Goal: Transaction & Acquisition: Purchase product/service

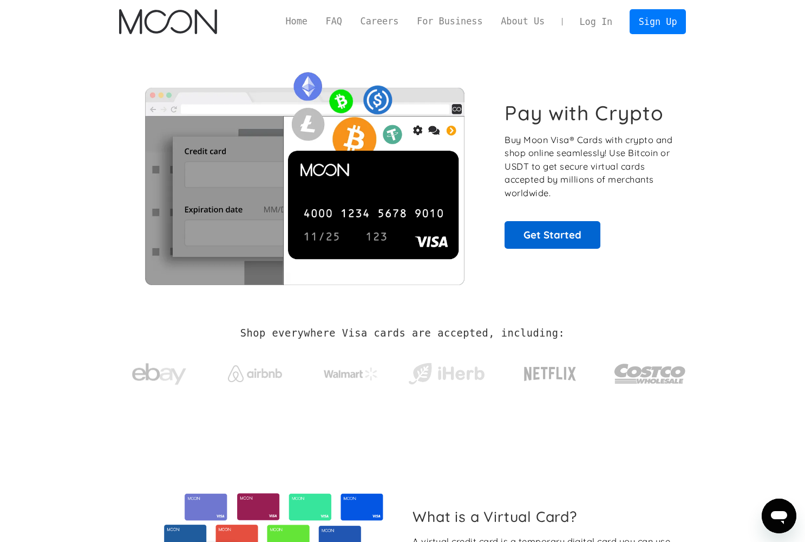
click at [572, 227] on link "Get Started" at bounding box center [553, 234] width 96 height 27
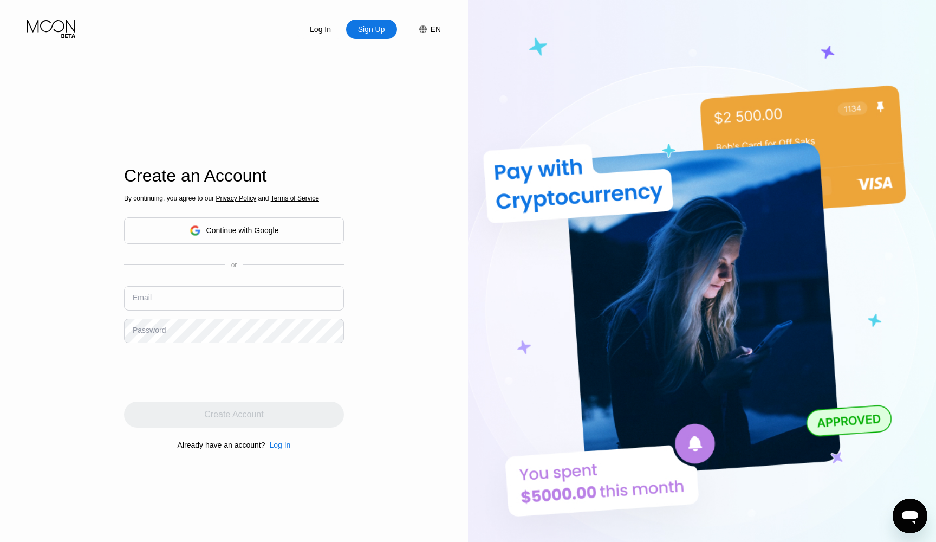
click at [242, 227] on div "Continue with Google" at bounding box center [242, 230] width 73 height 9
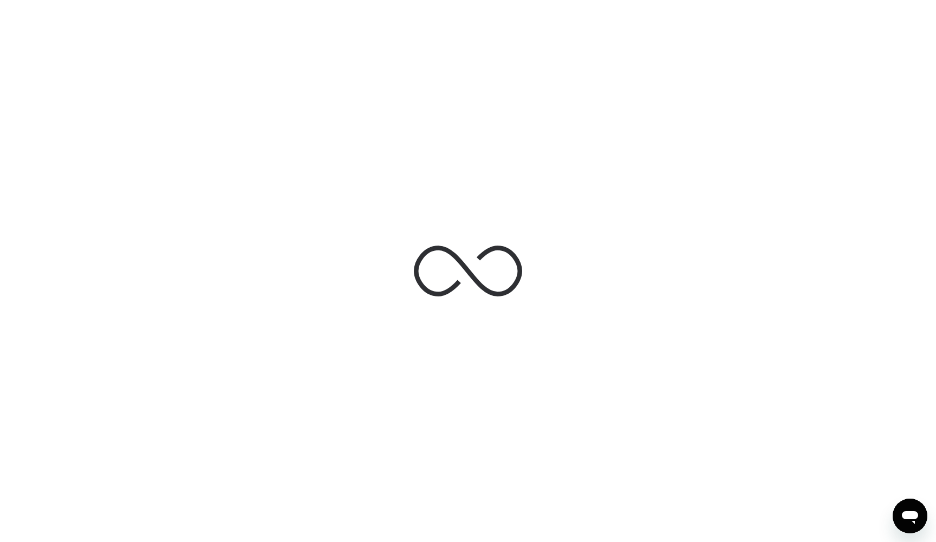
click at [884, 450] on div at bounding box center [468, 271] width 936 height 542
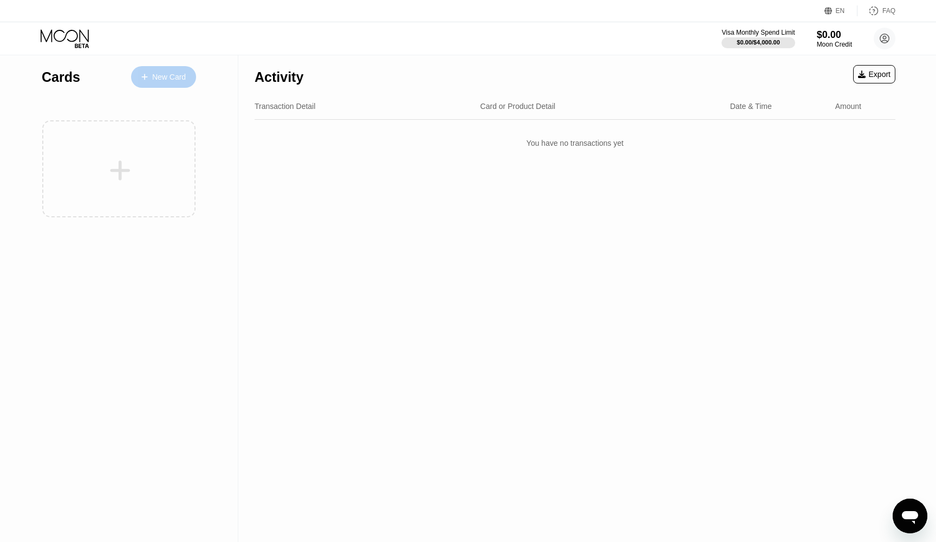
click at [144, 75] on icon at bounding box center [144, 77] width 6 height 8
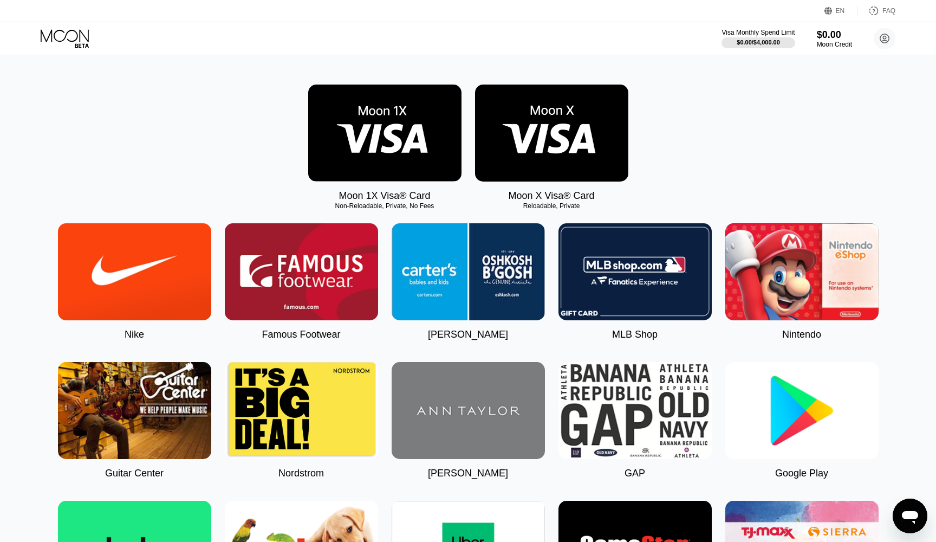
scroll to position [246, 0]
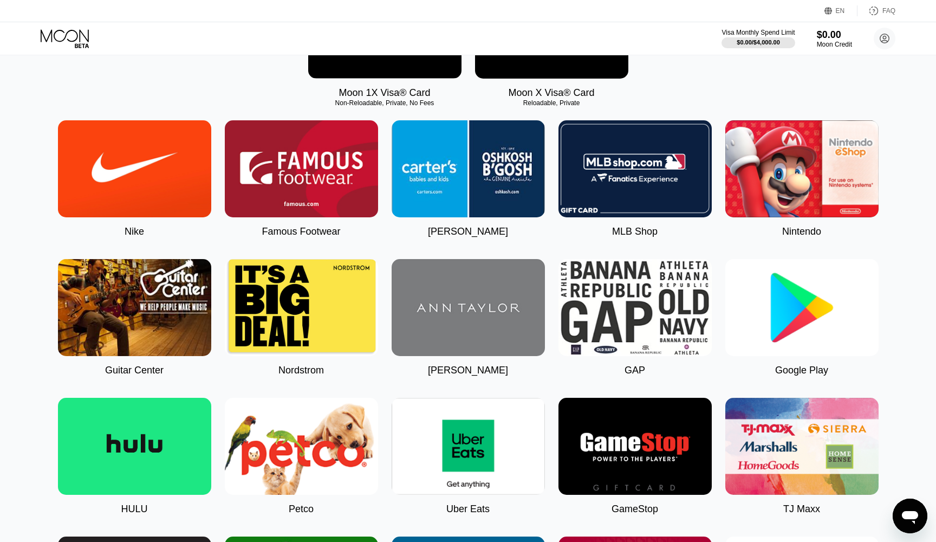
click at [141, 122] on img at bounding box center [134, 168] width 153 height 97
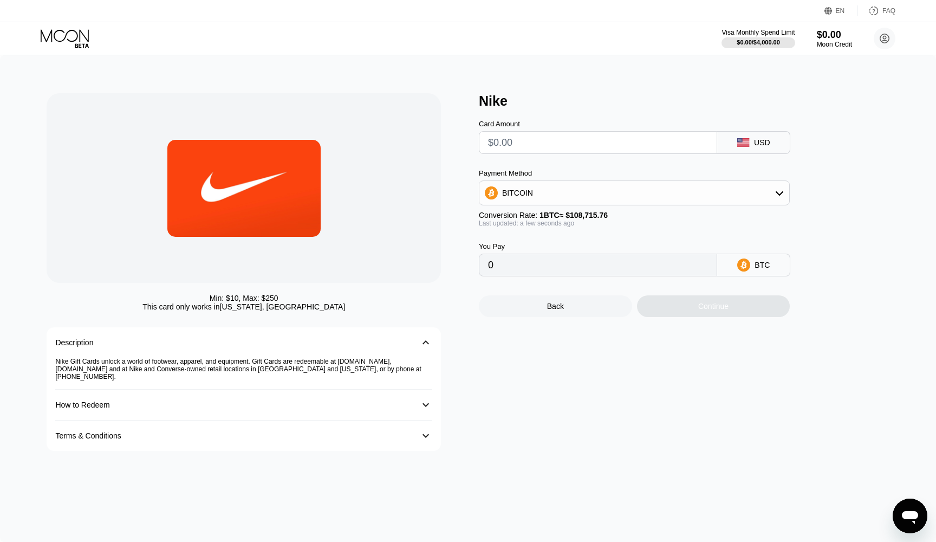
click at [591, 190] on div "BITCOIN" at bounding box center [634, 193] width 310 height 22
click at [589, 190] on div "BITCOIN" at bounding box center [634, 193] width 310 height 22
click at [288, 370] on div "Nike Gift Cards unlock a world of footwear, apparel, and equipment. Gift Cards …" at bounding box center [243, 373] width 377 height 32
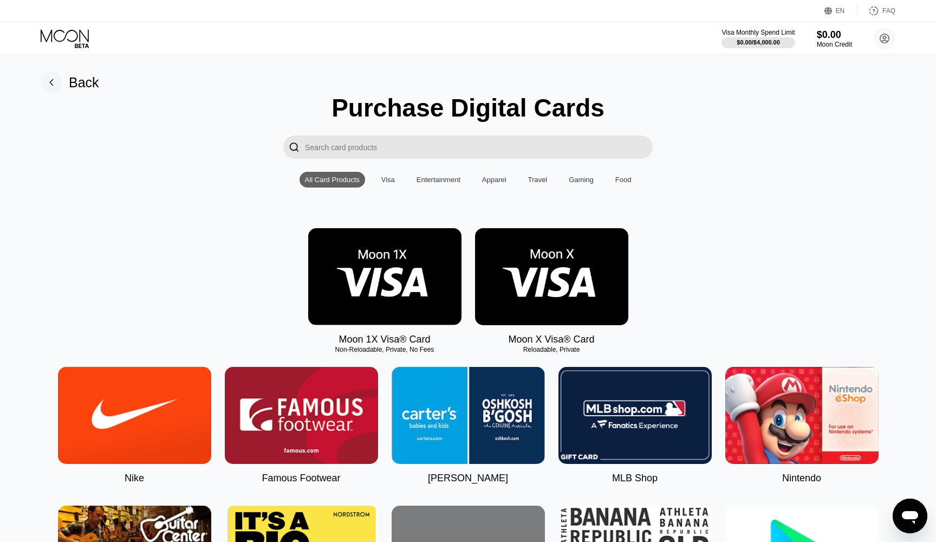
click at [603, 296] on img at bounding box center [551, 276] width 153 height 97
click at [563, 272] on img at bounding box center [551, 276] width 153 height 97
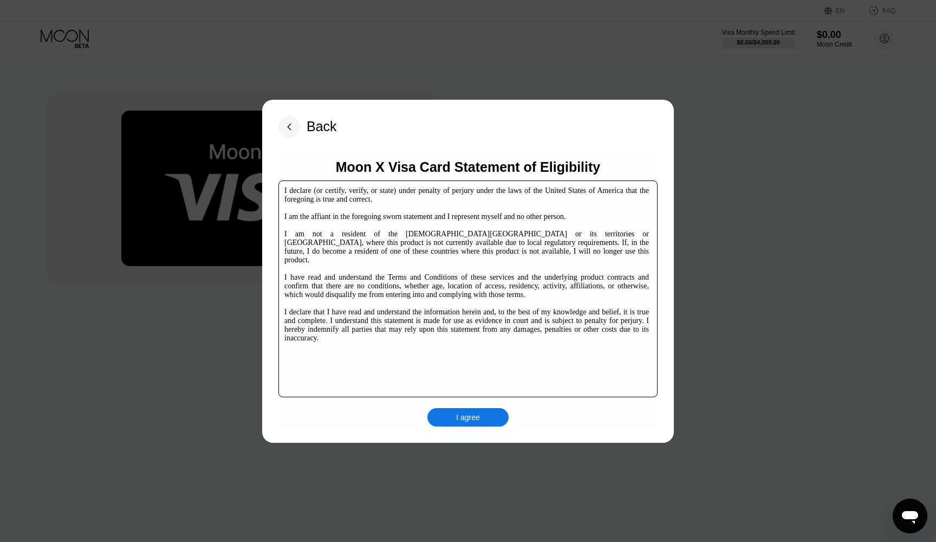
click at [454, 415] on div "I agree" at bounding box center [467, 417] width 81 height 18
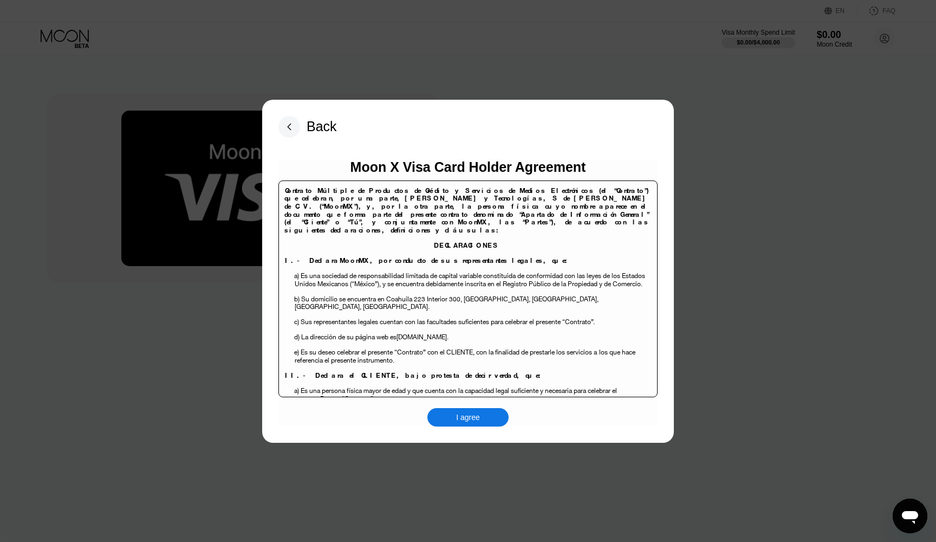
click at [472, 412] on div "I agree" at bounding box center [468, 417] width 24 height 10
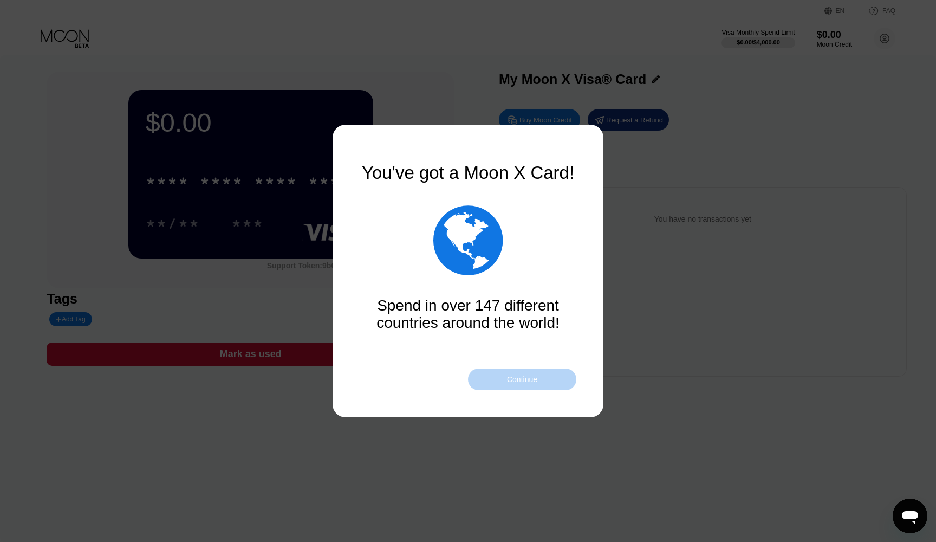
click at [521, 383] on div "Continue" at bounding box center [522, 379] width 30 height 9
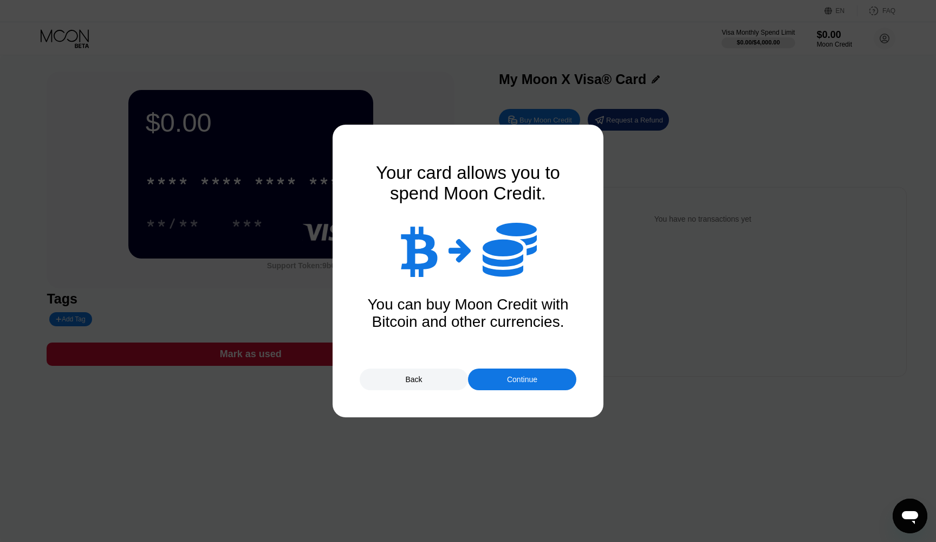
click at [516, 381] on div "Continue" at bounding box center [522, 379] width 30 height 9
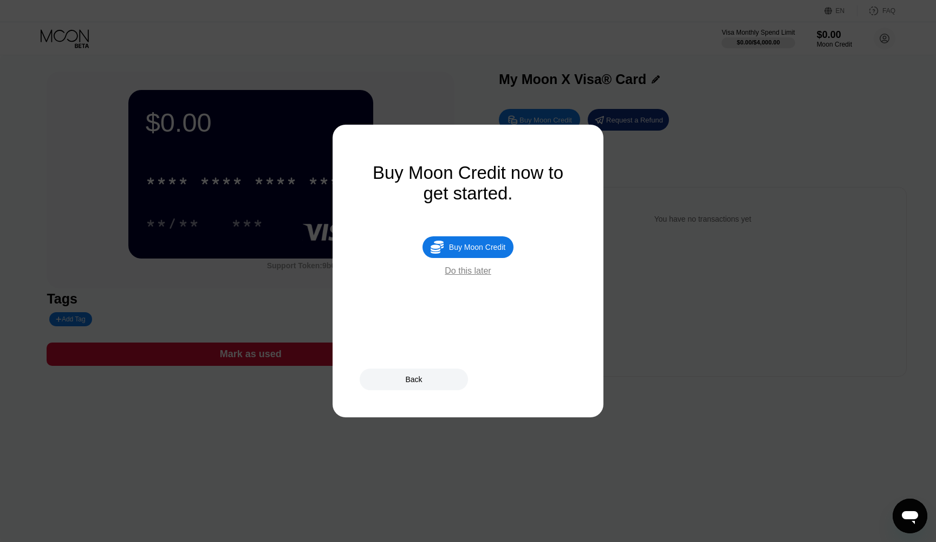
click at [474, 239] on div " Buy Moon Credit" at bounding box center [467, 247] width 91 height 22
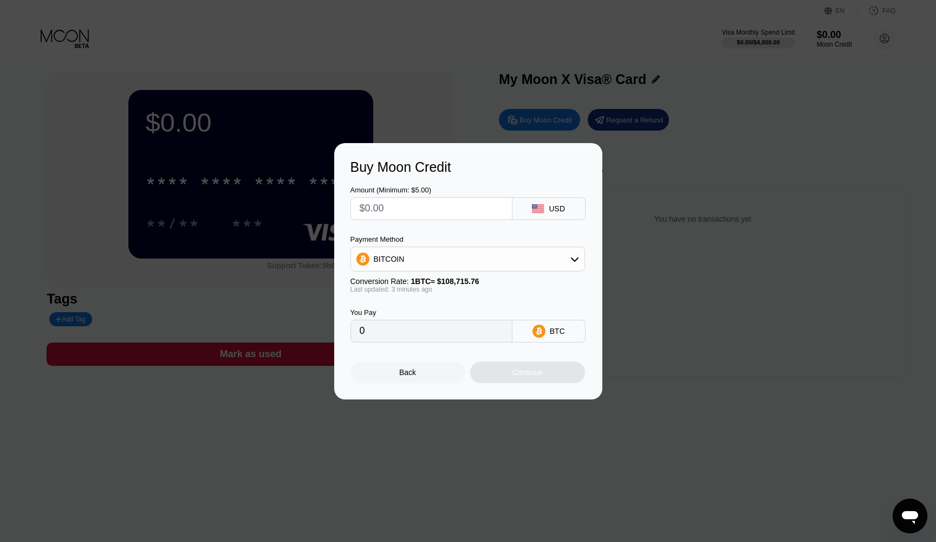
click at [471, 210] on input "text" at bounding box center [432, 209] width 144 height 22
drag, startPoint x: 464, startPoint y: 210, endPoint x: 455, endPoint y: 210, distance: 8.1
click at [455, 210] on input "text" at bounding box center [432, 209] width 144 height 22
type input "$2"
type input "0.00001840"
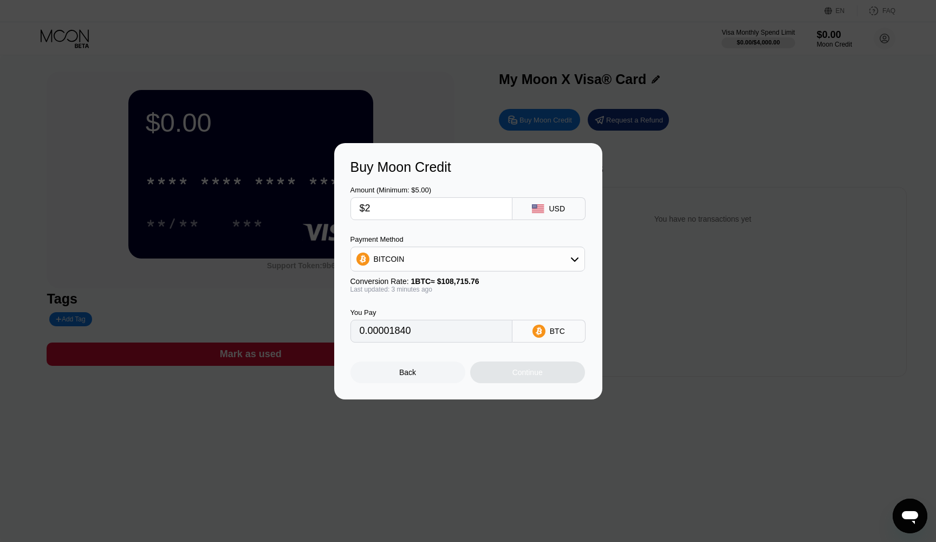
type input "$20"
type input "0.00018392"
type input "$20"
click at [571, 255] on icon at bounding box center [574, 259] width 9 height 9
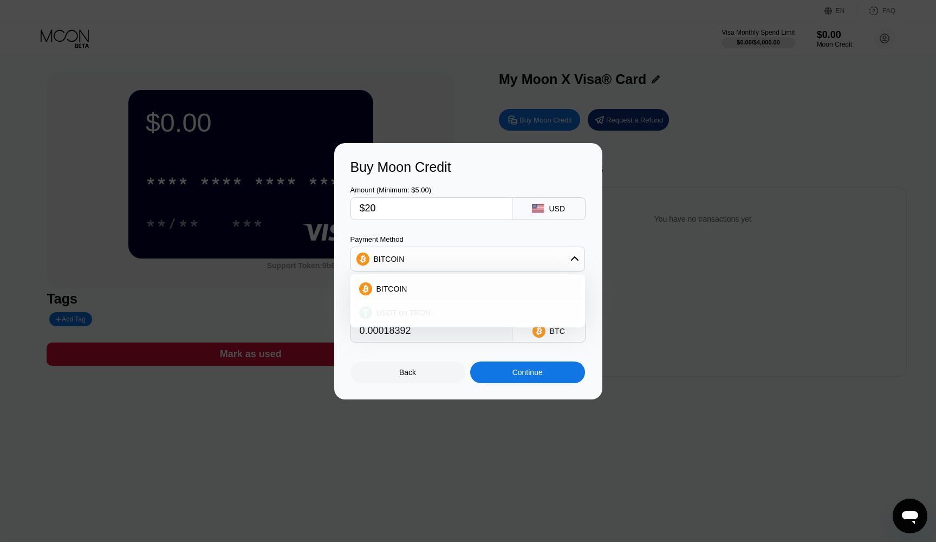
click at [506, 314] on div "USDT on TRON" at bounding box center [474, 312] width 204 height 9
type input "20.20"
click at [481, 298] on div "You Pay 20.20 USDT TRC-20" at bounding box center [468, 317] width 236 height 49
click at [441, 333] on input "20.20" at bounding box center [432, 331] width 144 height 22
click at [425, 208] on input "$20" at bounding box center [432, 209] width 144 height 22
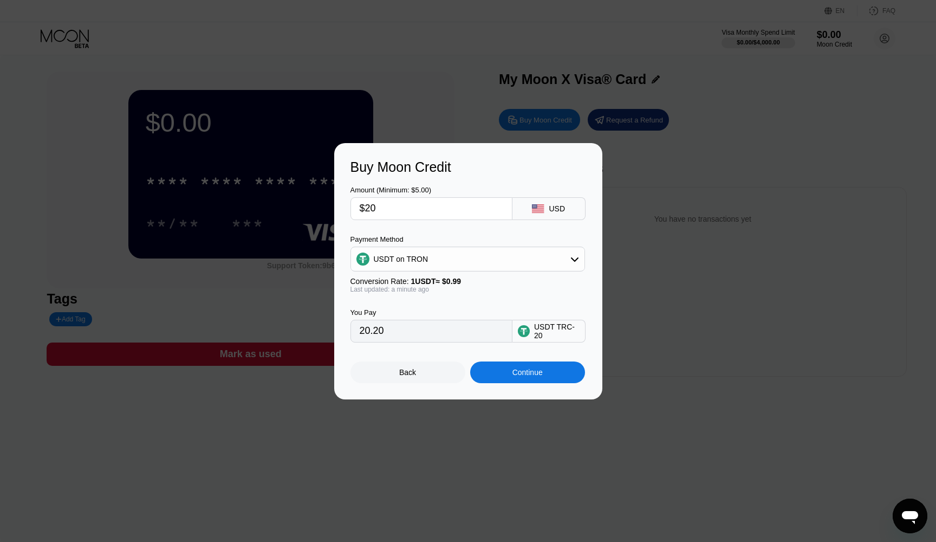
type input "$2"
type input "2.02"
type input "$25"
type input "25.25"
type input "$25"
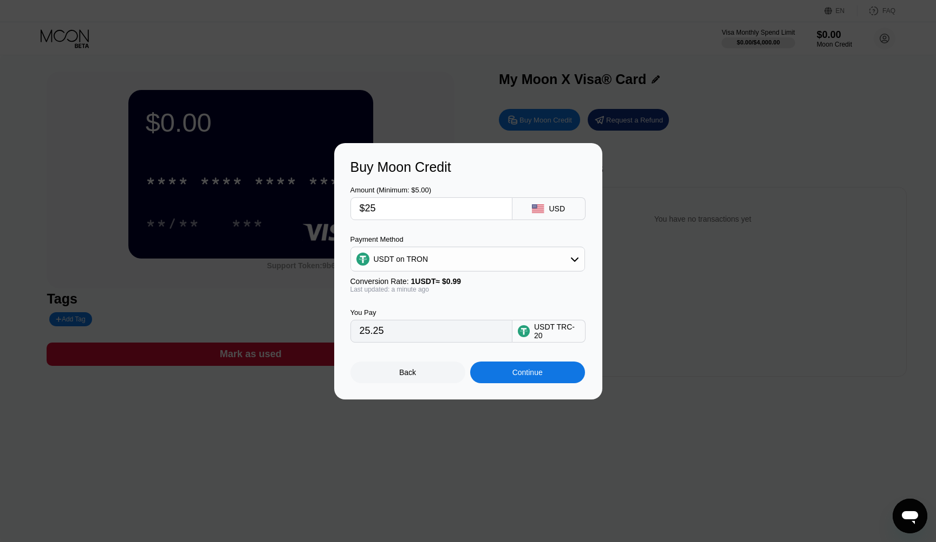
click at [442, 224] on div "Amount (Minimum: $5.00) $25 USD Payment Method USDT on TRON Conversion Rate: 1 …" at bounding box center [468, 258] width 236 height 167
click at [531, 379] on div "Continue" at bounding box center [527, 372] width 115 height 22
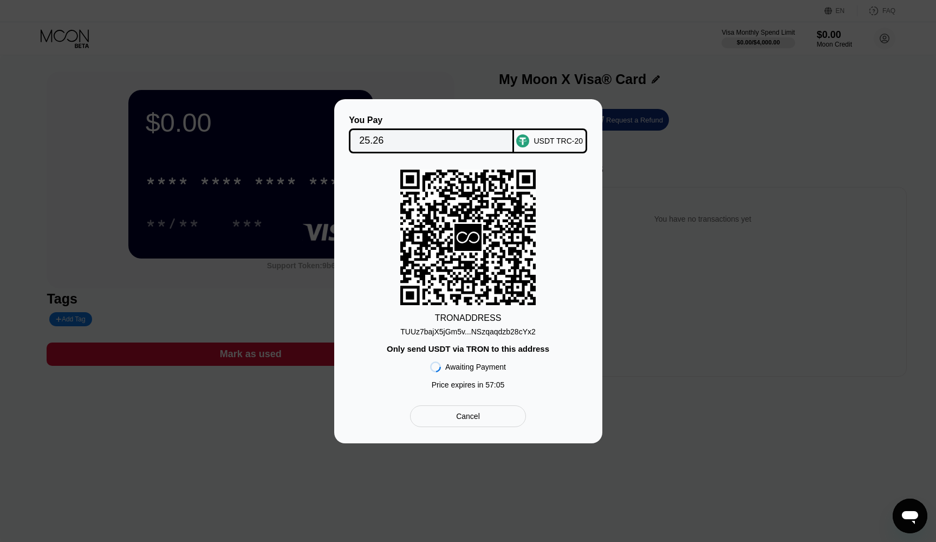
click at [466, 334] on div "TUUz7bajX5jGm5v...NSzqaqdzb28cYx2" at bounding box center [467, 331] width 135 height 9
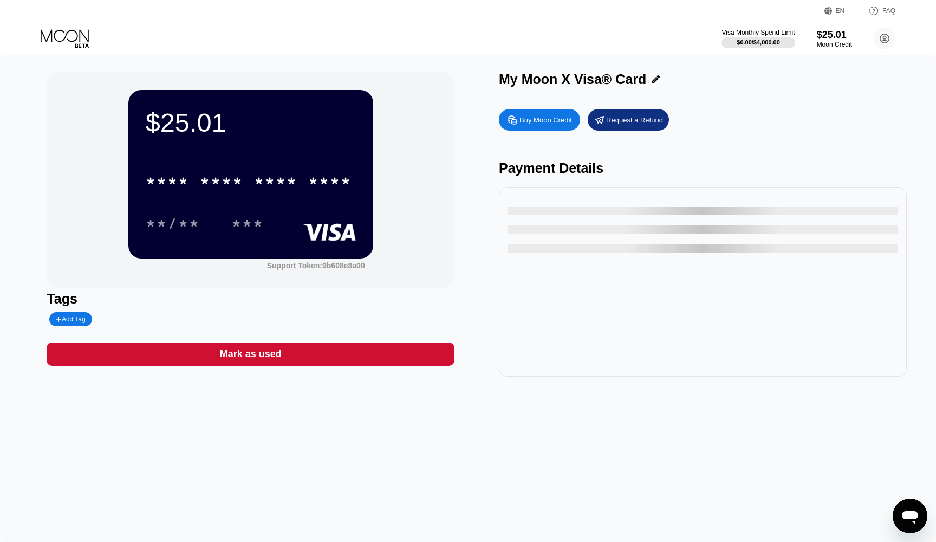
type input "0"
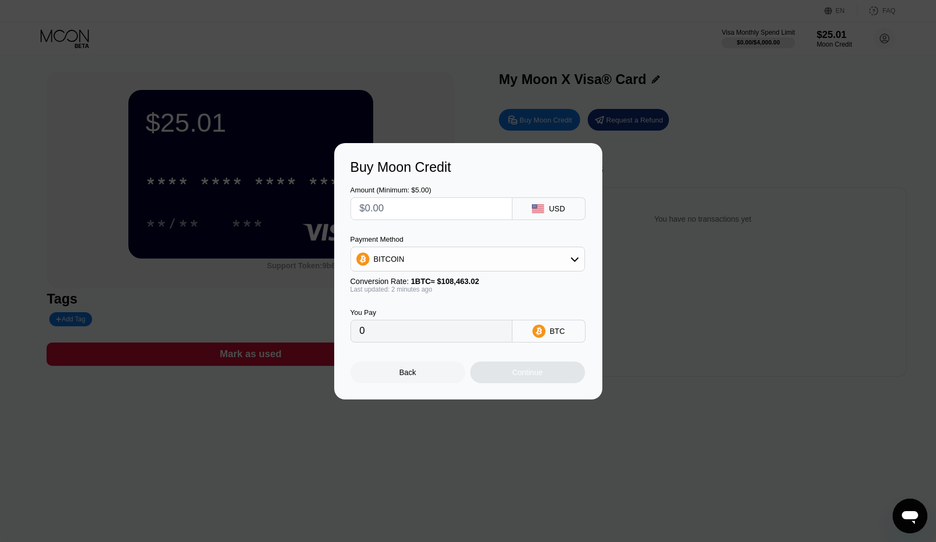
click at [709, 171] on div "Buy Moon Credit Amount (Minimum: $5.00) USD Payment Method BITCOIN Conversion R…" at bounding box center [468, 271] width 936 height 256
click at [419, 369] on div "Back" at bounding box center [407, 372] width 115 height 22
click at [466, 205] on input "text" at bounding box center [432, 209] width 144 height 22
type input "$2"
type input "0.00001843"
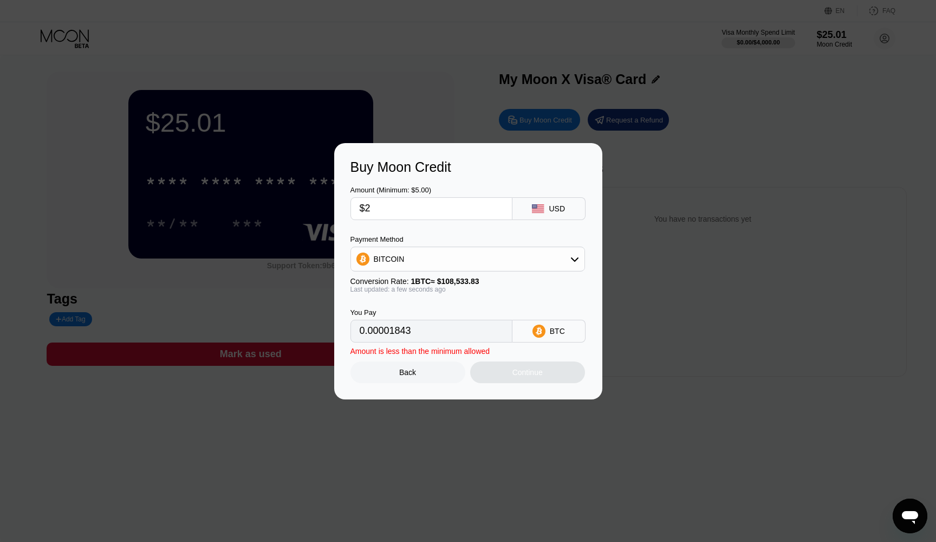
type input "$25"
type input "0.00023035"
type input "$25"
click at [481, 262] on div "BITCOIN" at bounding box center [467, 259] width 233 height 22
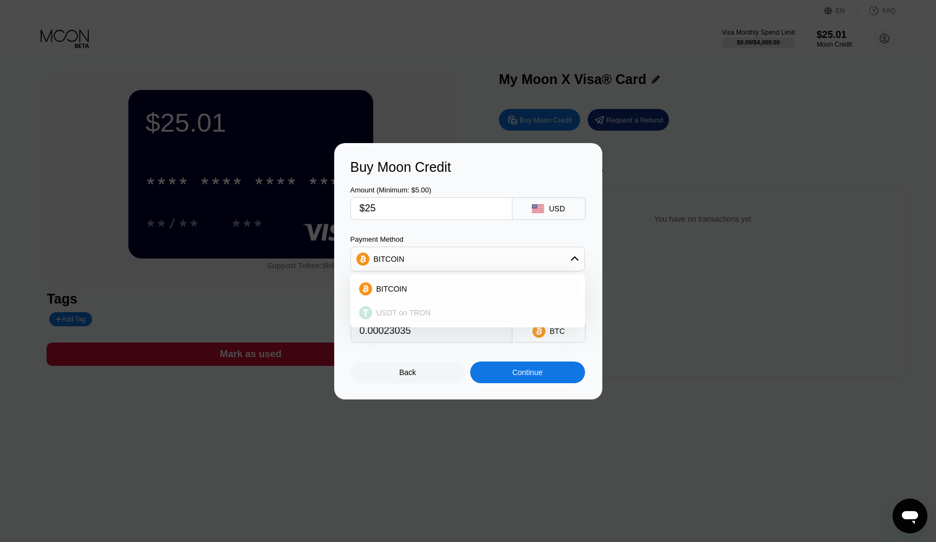
click at [457, 305] on div "USDT on TRON" at bounding box center [468, 313] width 228 height 22
type input "25.25"
click at [415, 374] on div "Back" at bounding box center [407, 372] width 17 height 9
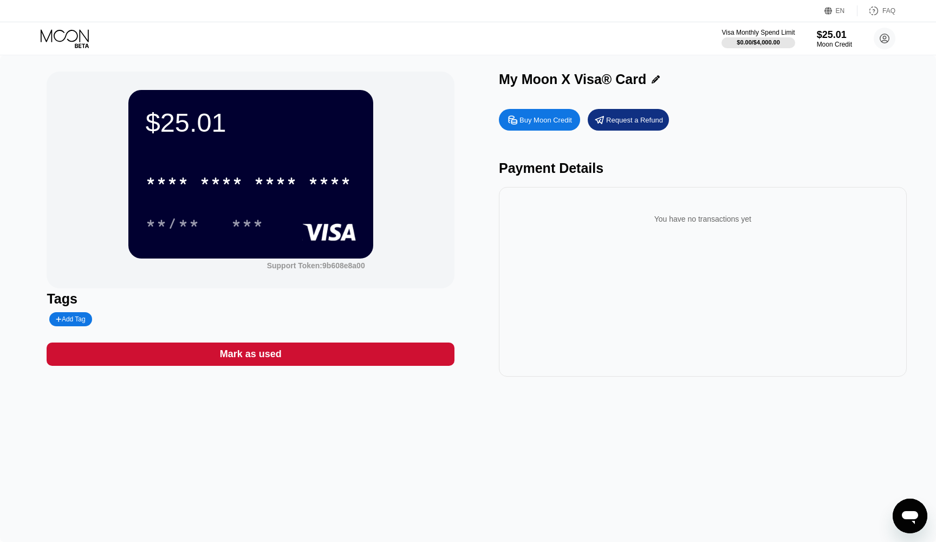
click at [579, 155] on div "Buy Moon Credit Request a Refund Payment Details You have no transactions yet" at bounding box center [703, 239] width 408 height 273
click at [664, 219] on div "You have no transactions yet" at bounding box center [702, 219] width 390 height 30
